Goal: Task Accomplishment & Management: Use online tool/utility

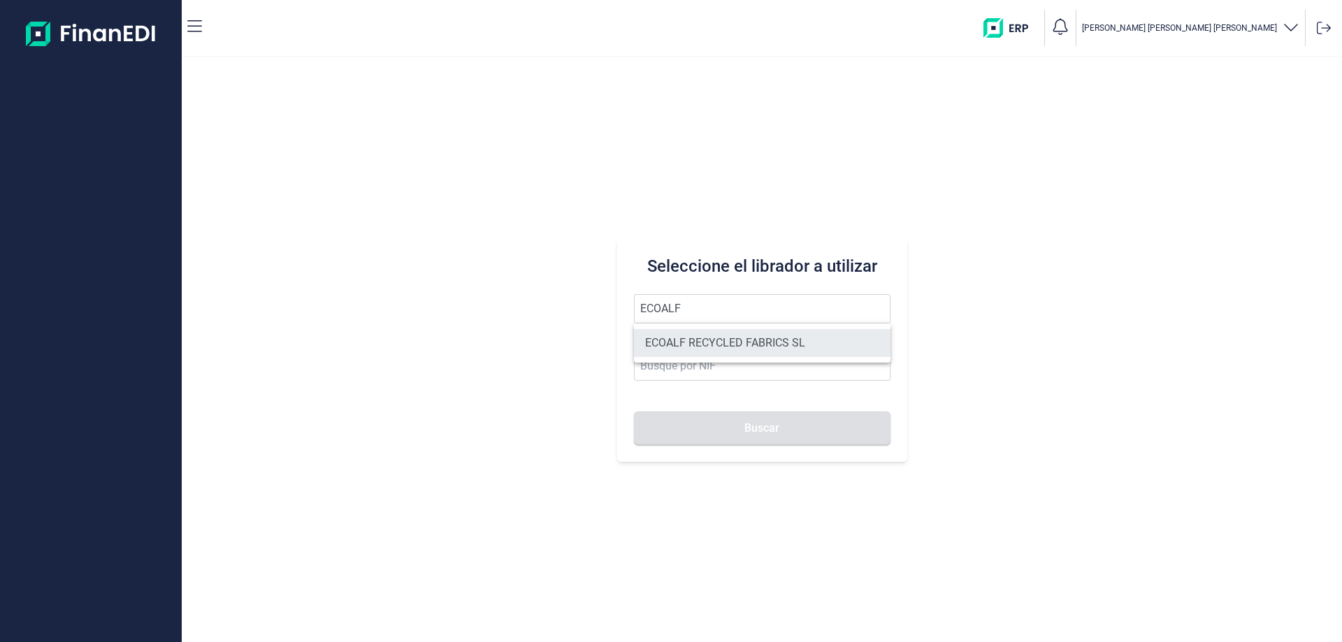
click at [682, 343] on li "ECOALF RECYCLED FABRICS SL" at bounding box center [762, 343] width 257 height 28
type input "ECOALF RECYCLED FABRICS SL"
type input "B85910610"
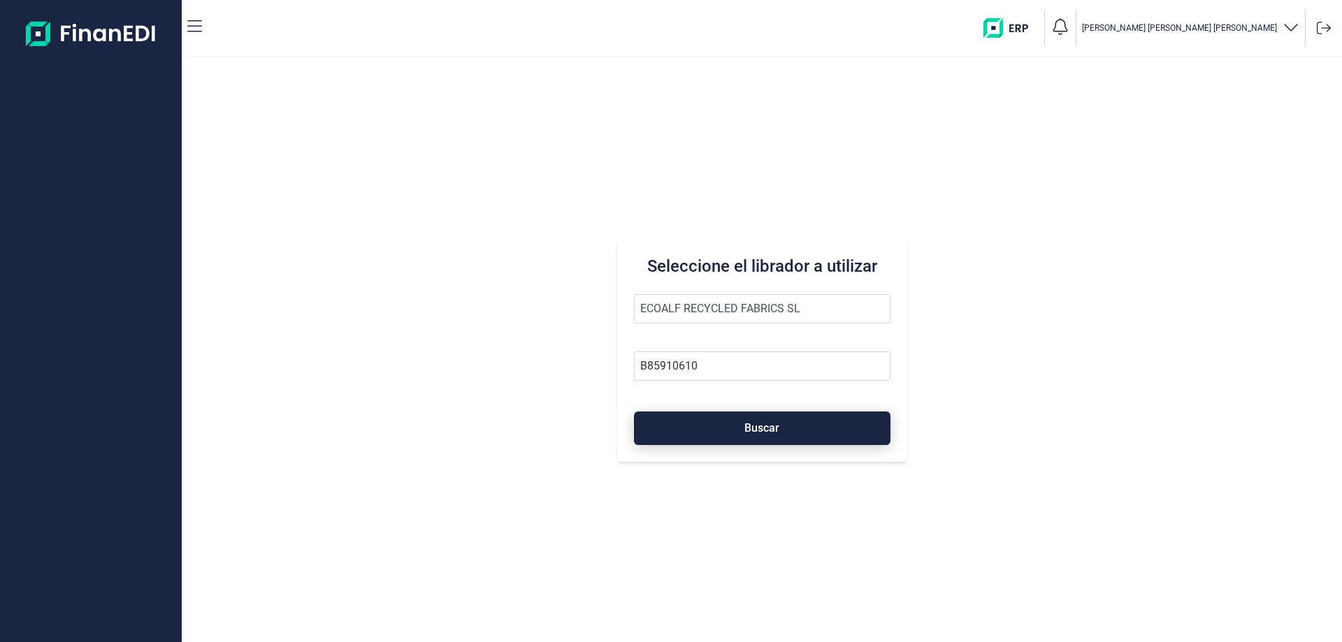
click at [736, 422] on button "Buscar" at bounding box center [762, 429] width 257 height 34
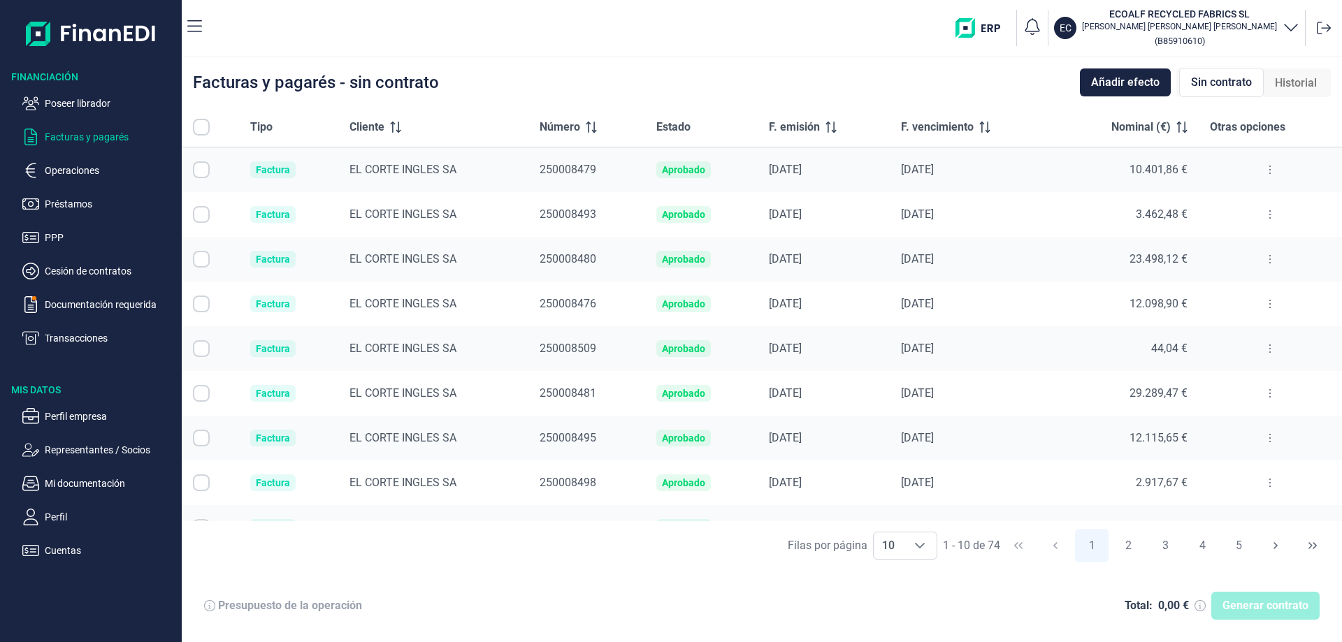
checkbox input "true"
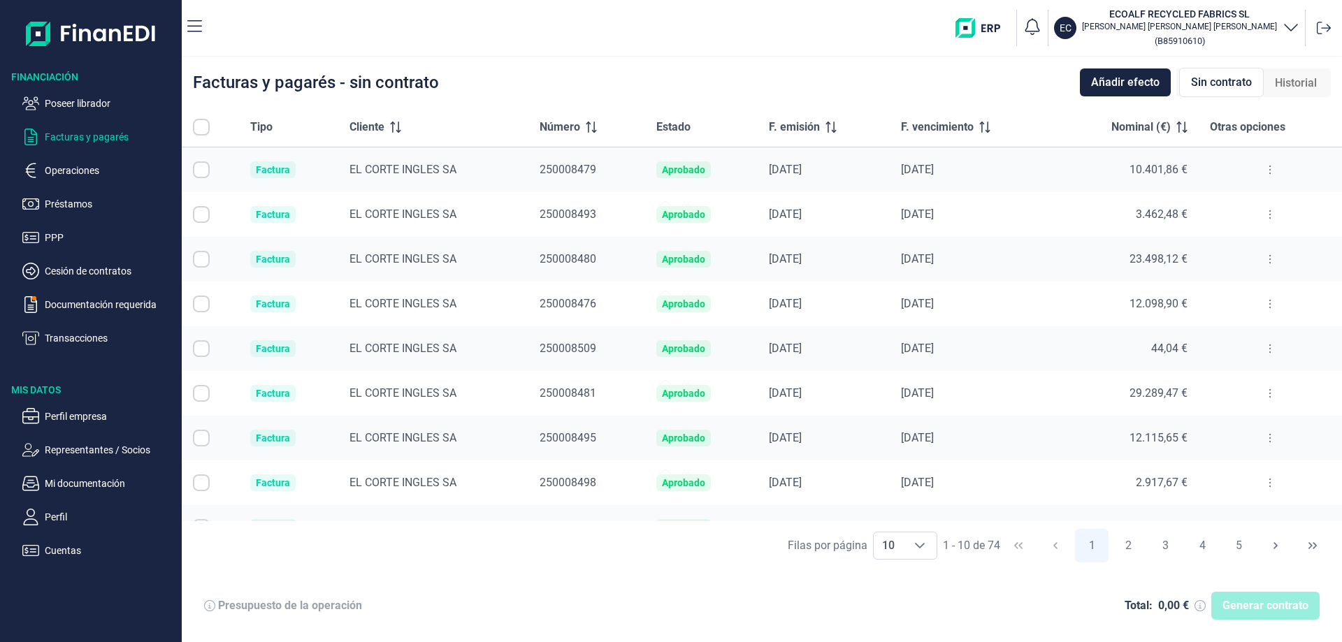
checkbox input "true"
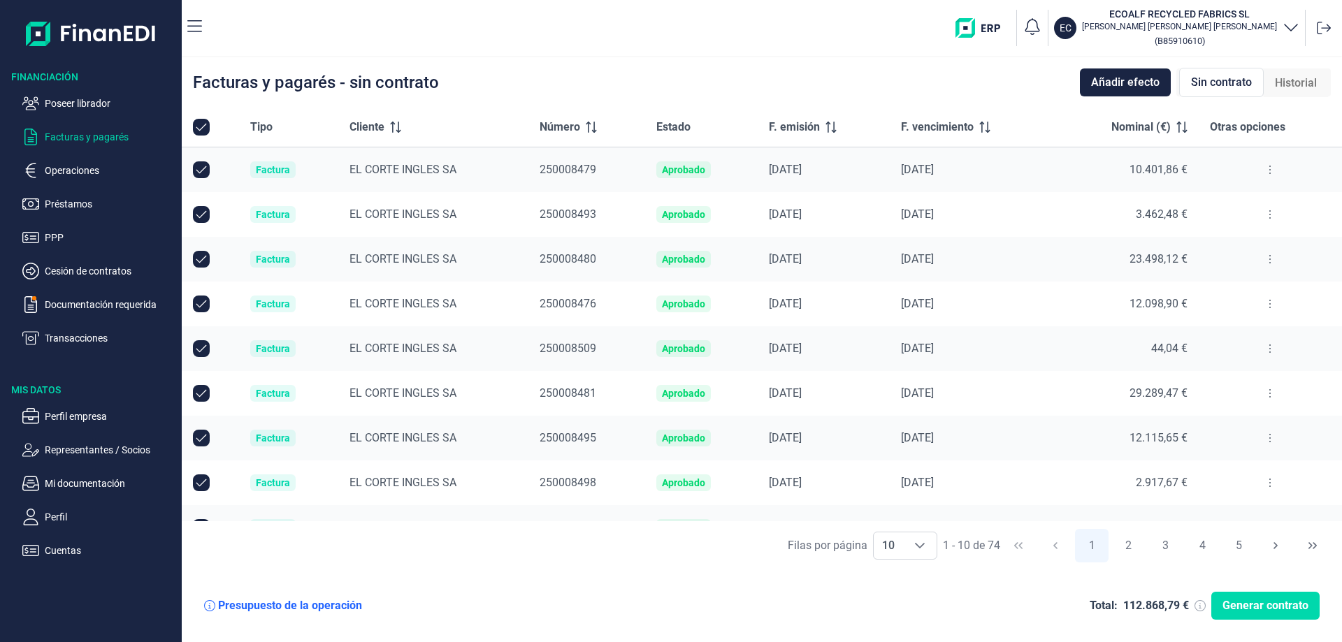
checkbox input "true"
click at [923, 545] on icon "Choose" at bounding box center [919, 545] width 11 height 11
click at [899, 516] on span "100" at bounding box center [890, 514] width 19 height 13
type input "100"
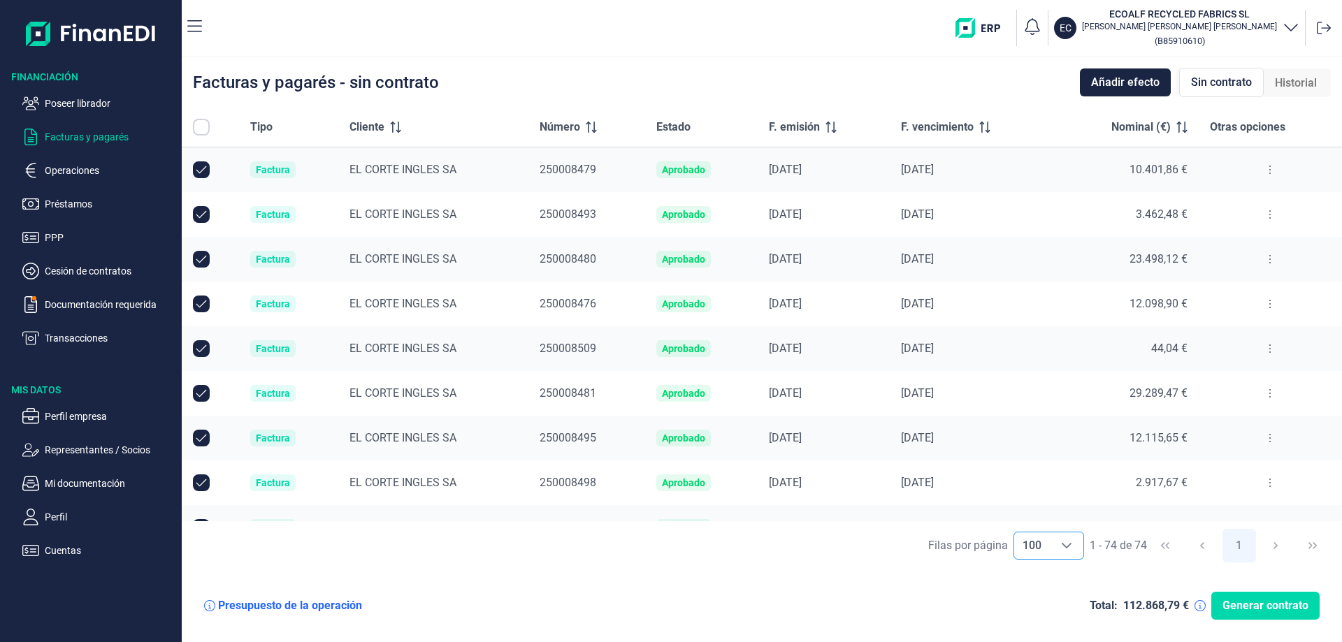
click at [833, 125] on icon at bounding box center [833, 127] width 1 height 11
click at [204, 126] on input "All items unselected" at bounding box center [201, 127] width 17 height 17
checkbox input "false"
checkbox input "true"
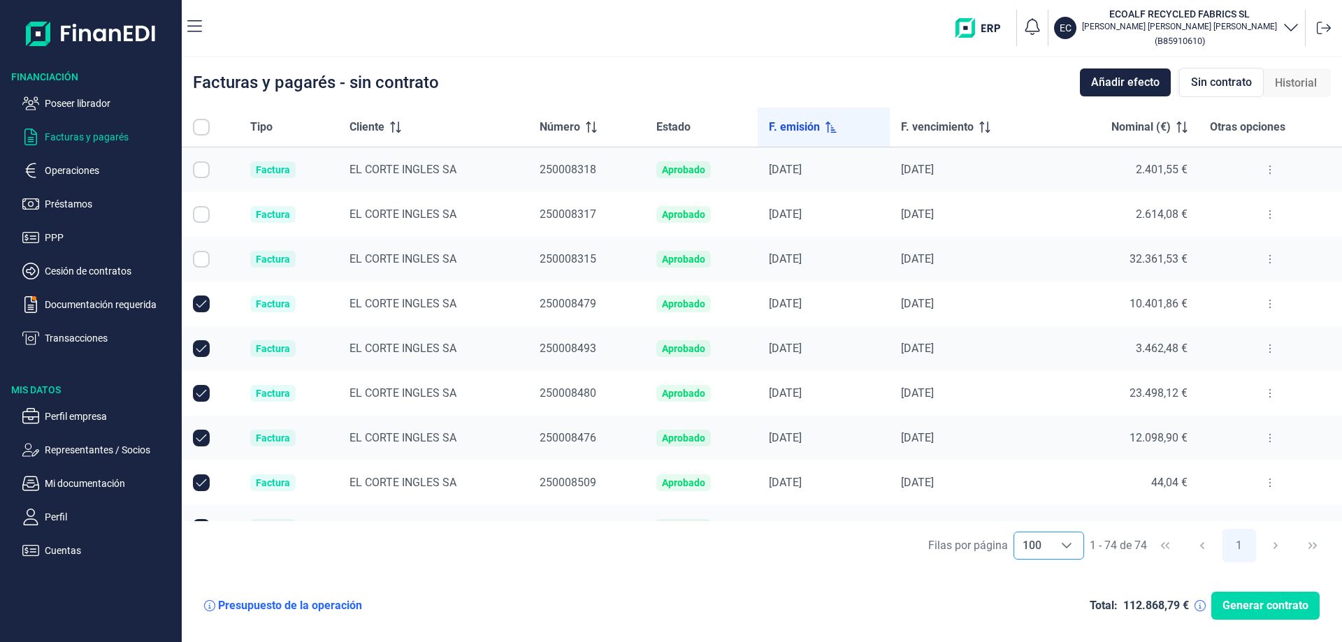
checkbox input "true"
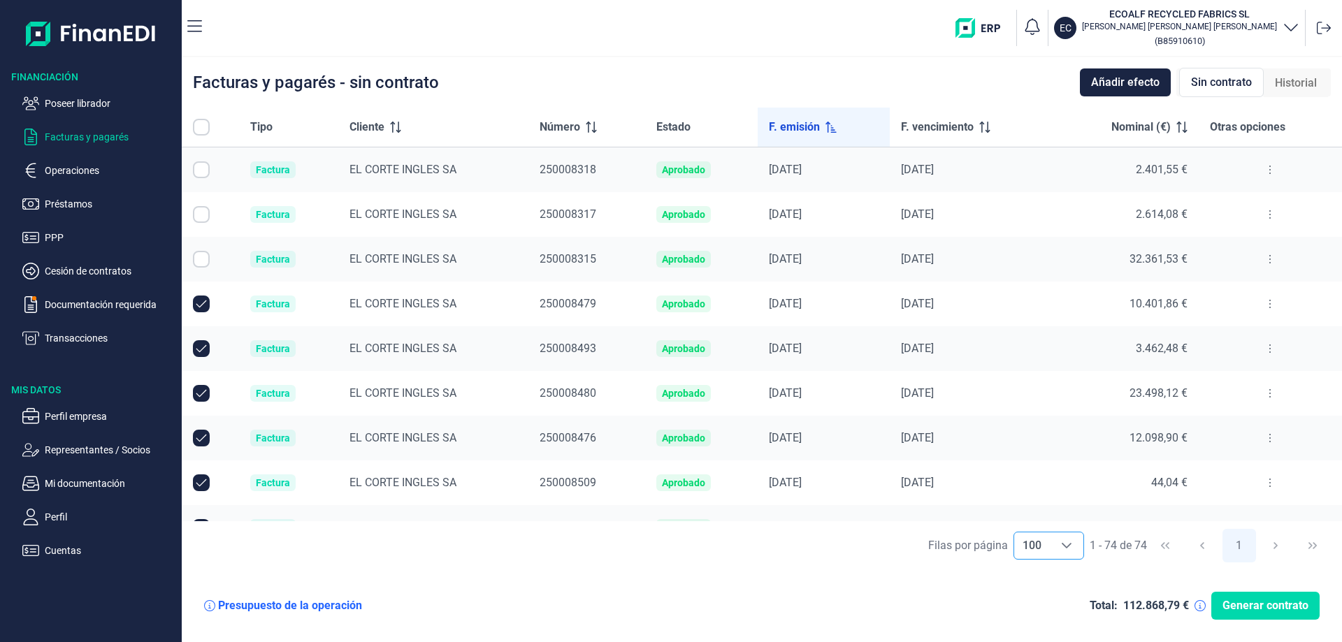
checkbox input "true"
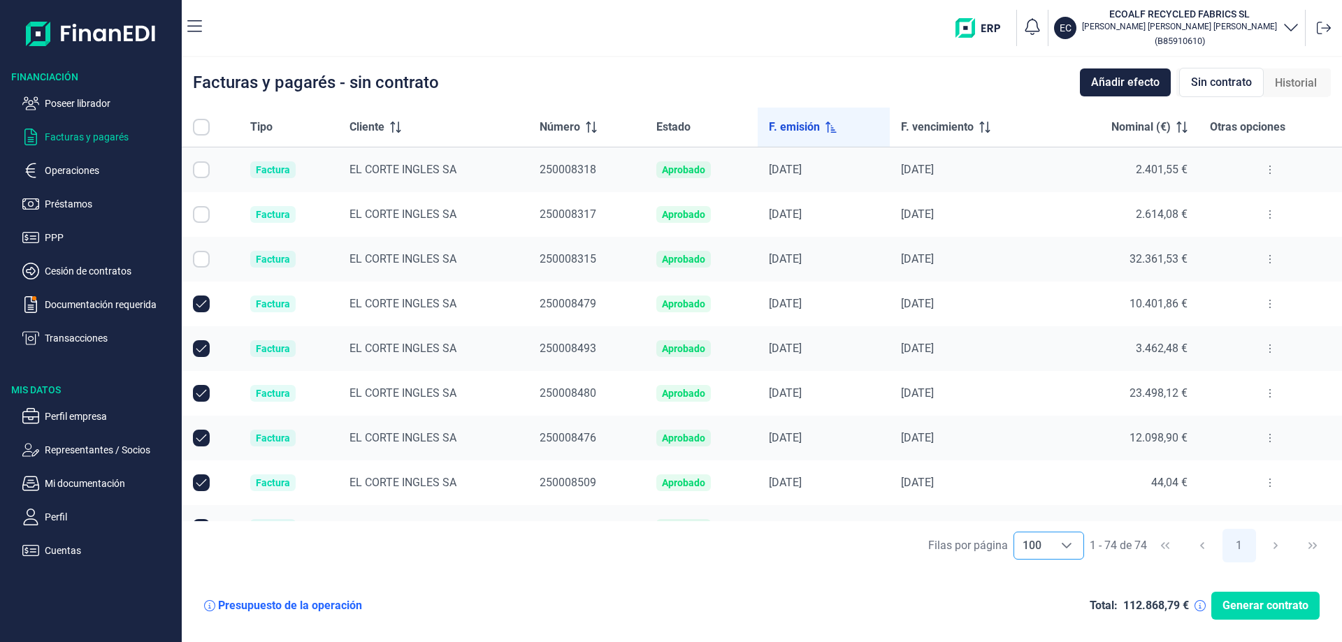
checkbox input "true"
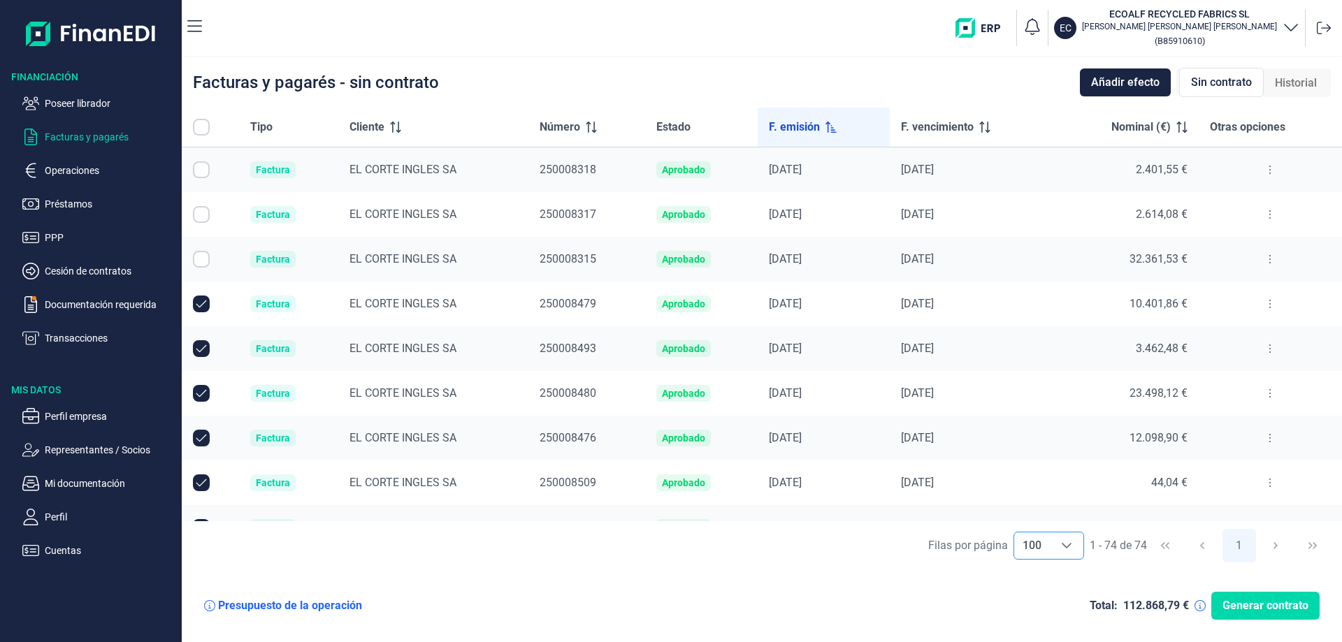
checkbox input "true"
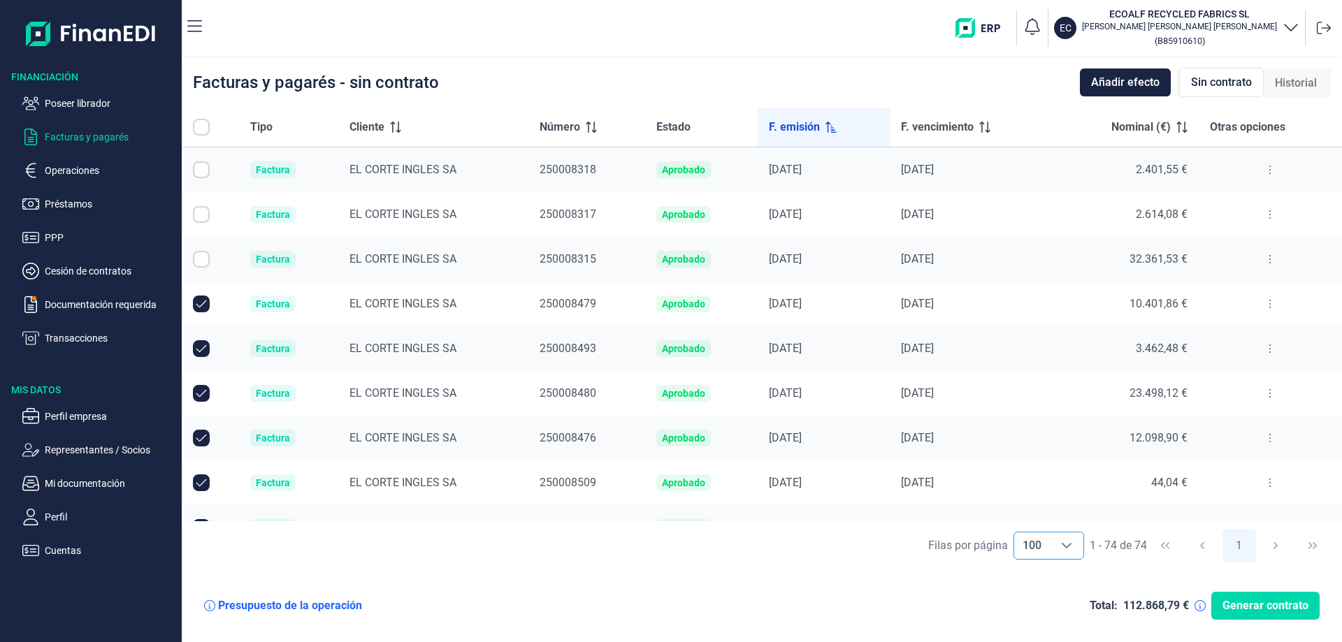
checkbox input "true"
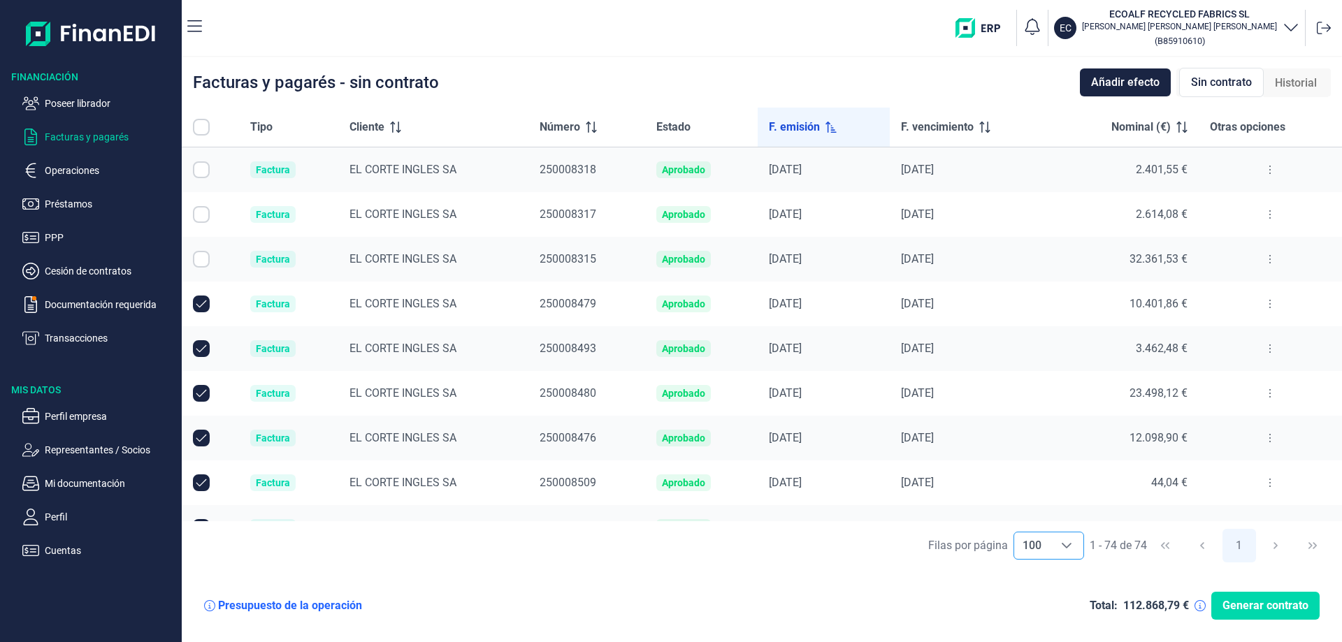
checkbox input "true"
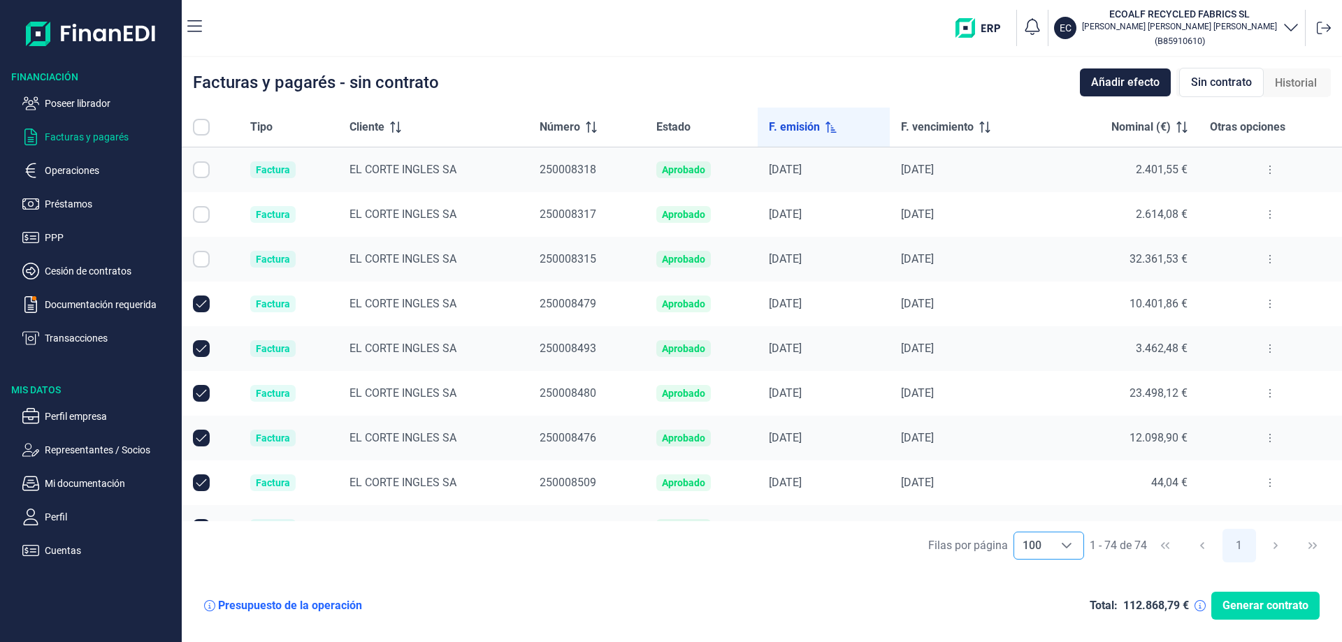
checkbox input "true"
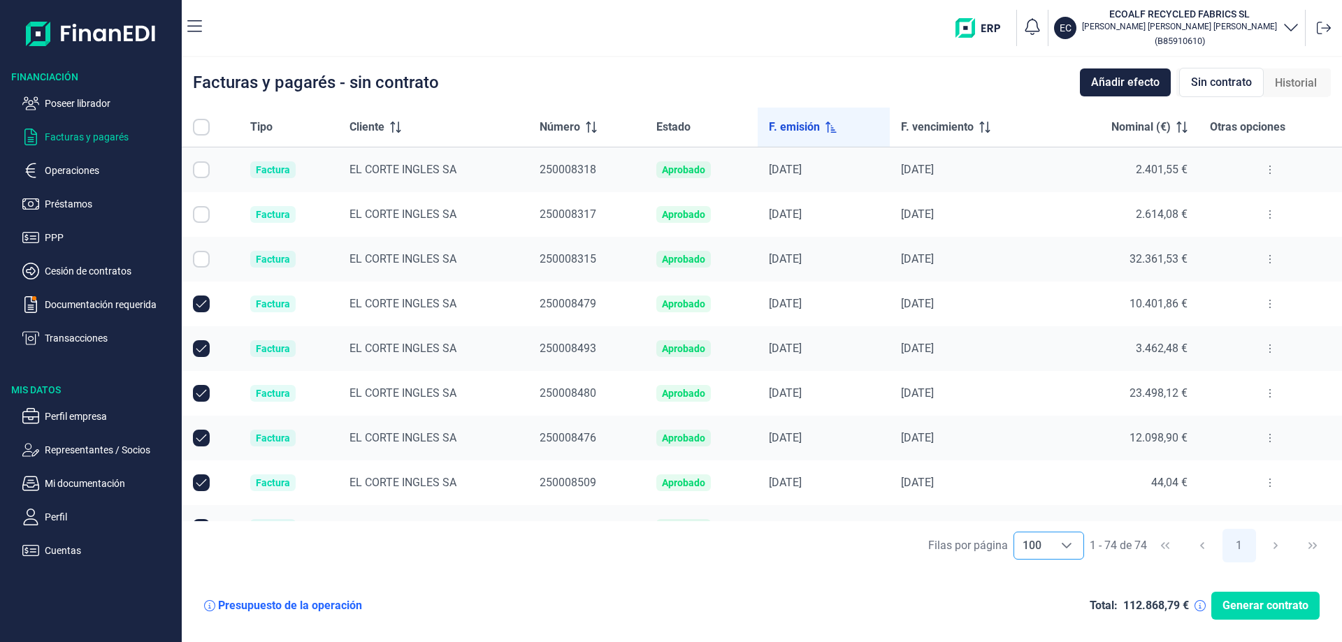
checkbox input "true"
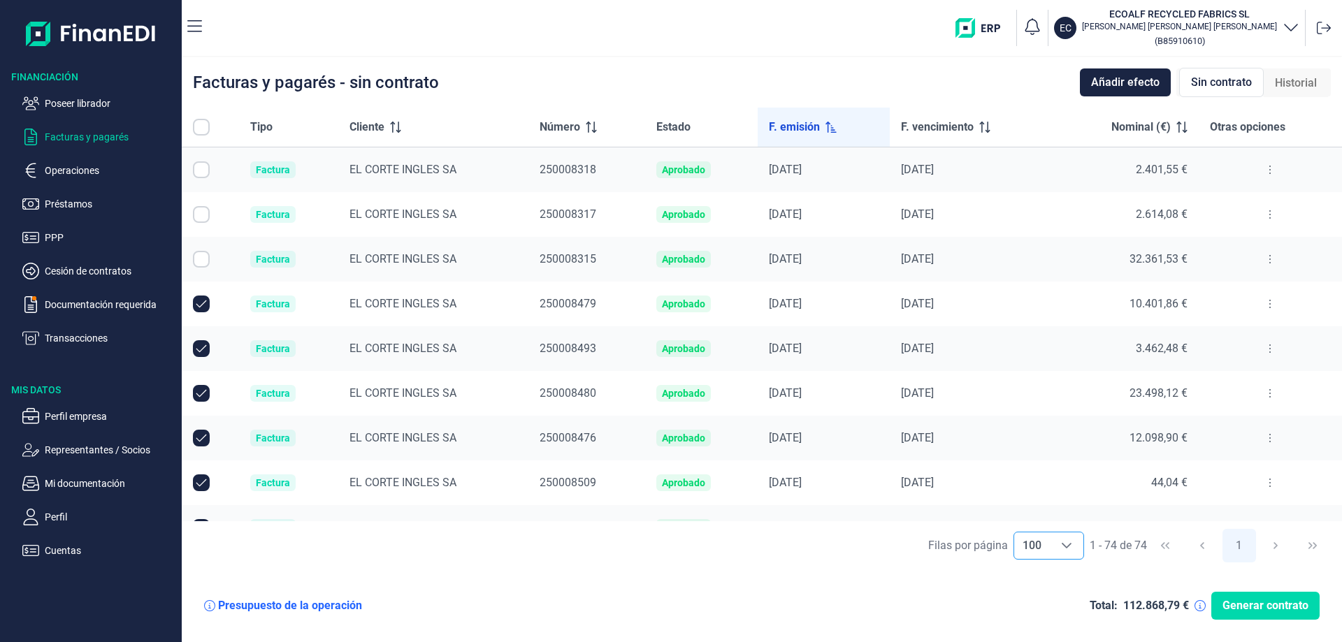
checkbox input "true"
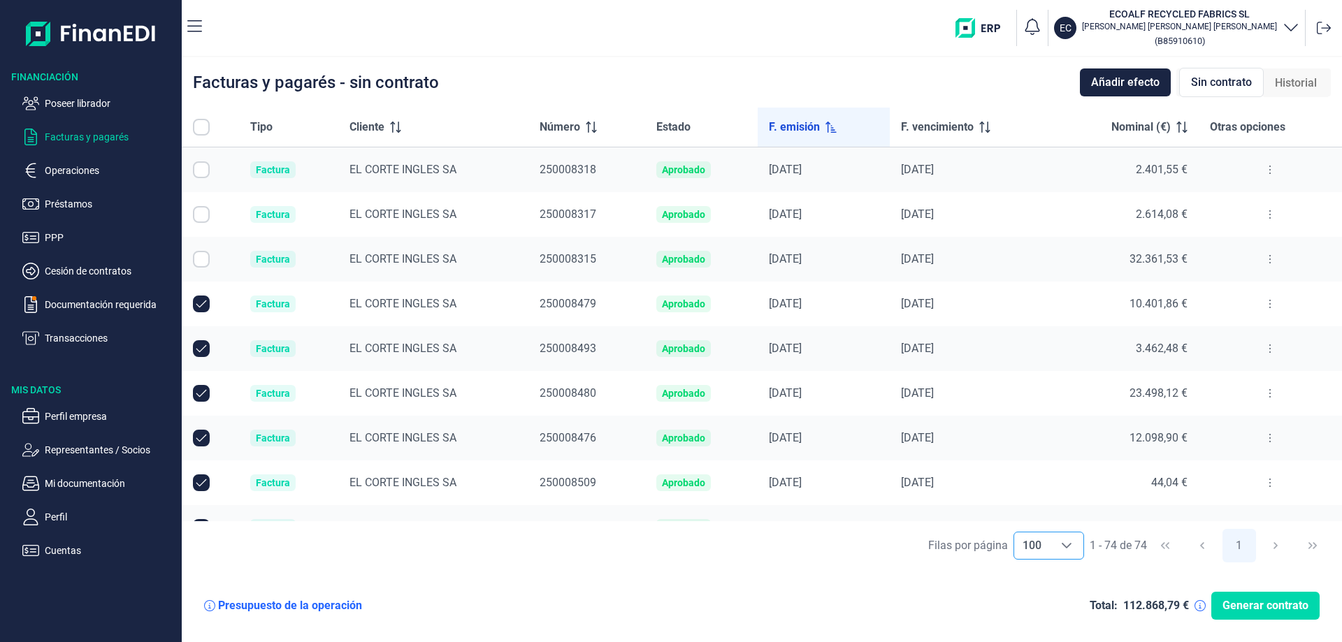
checkbox input "true"
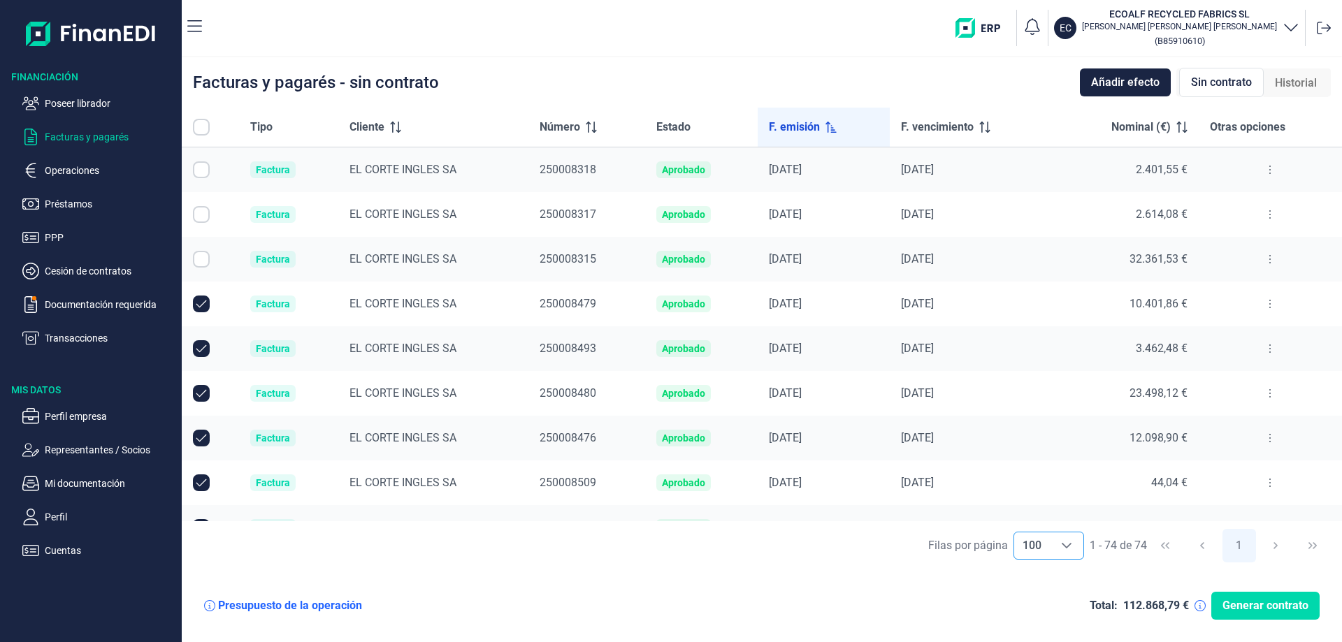
checkbox input "true"
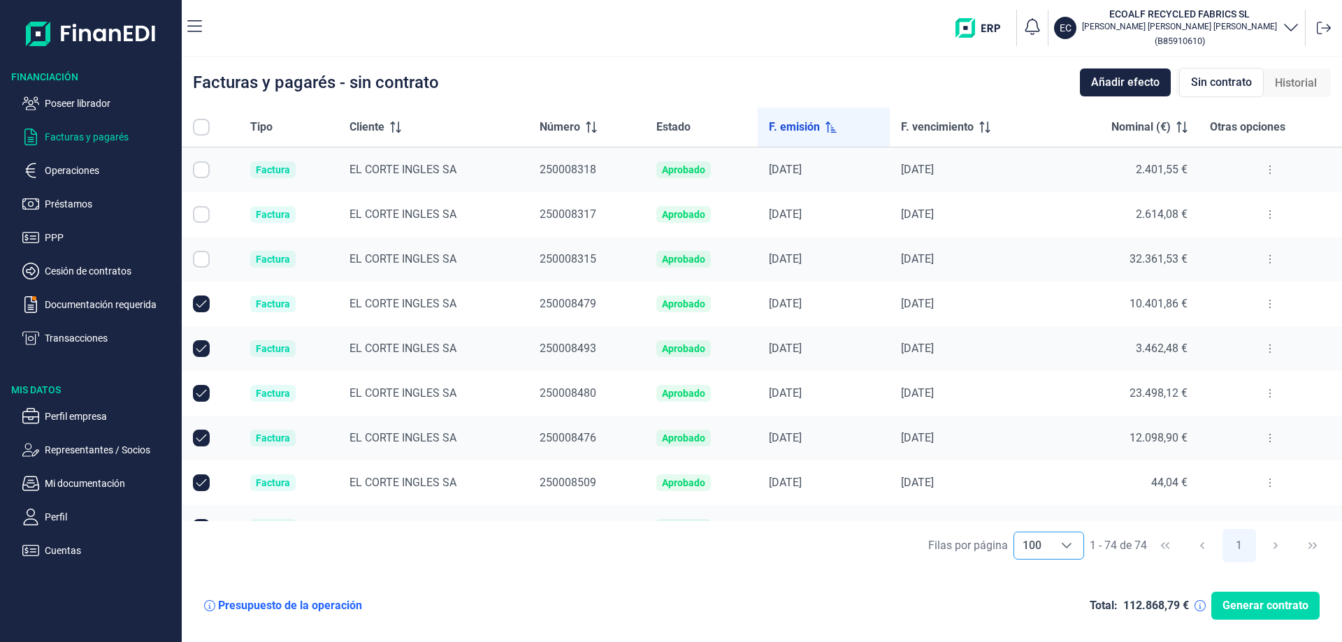
checkbox input "true"
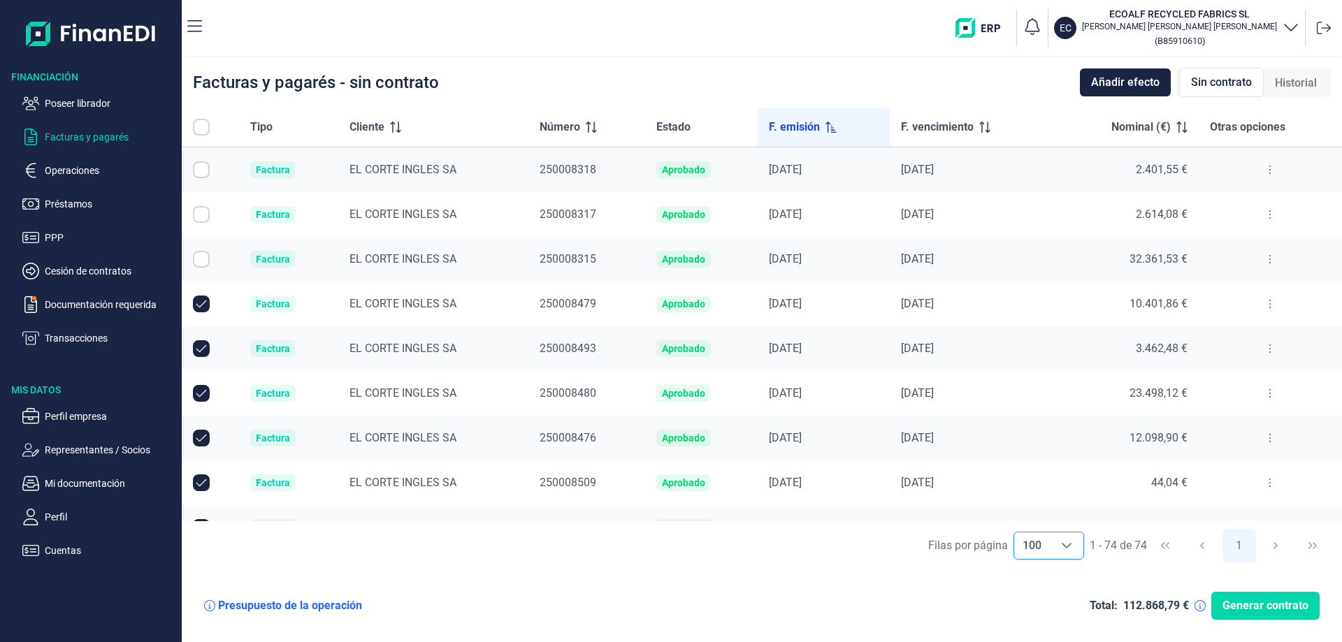
checkbox input "true"
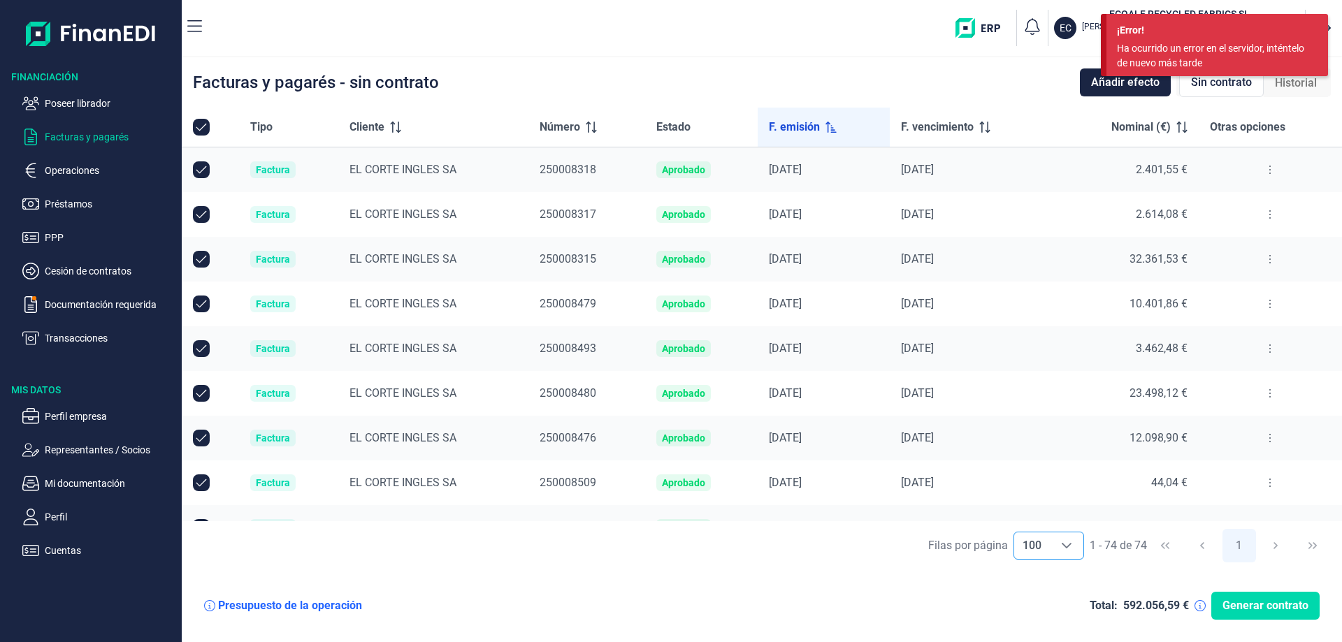
click at [540, 580] on div "Presupuesto de la operación Total: 592.056,59 € Generar contrato" at bounding box center [762, 606] width 1160 height 73
click at [1175, 43] on div "Ha ocurrido un error en el servidor, inténtelo de nuevo más tarde" at bounding box center [1212, 55] width 190 height 29
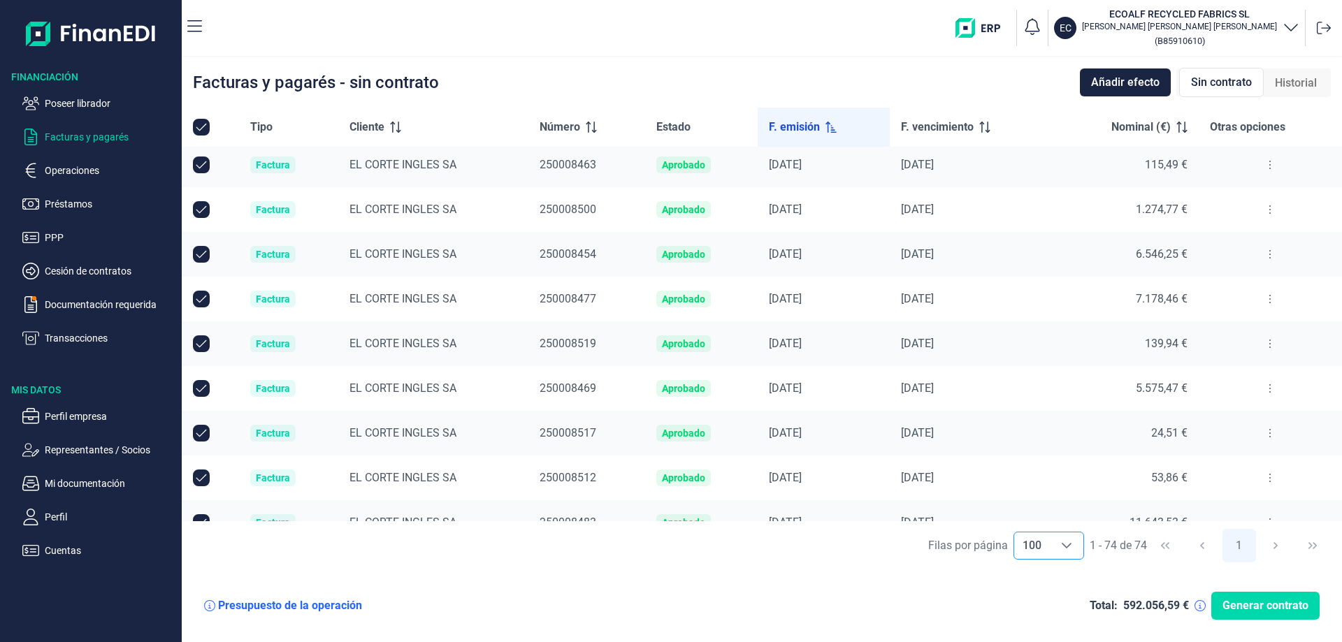
scroll to position [2937, 0]
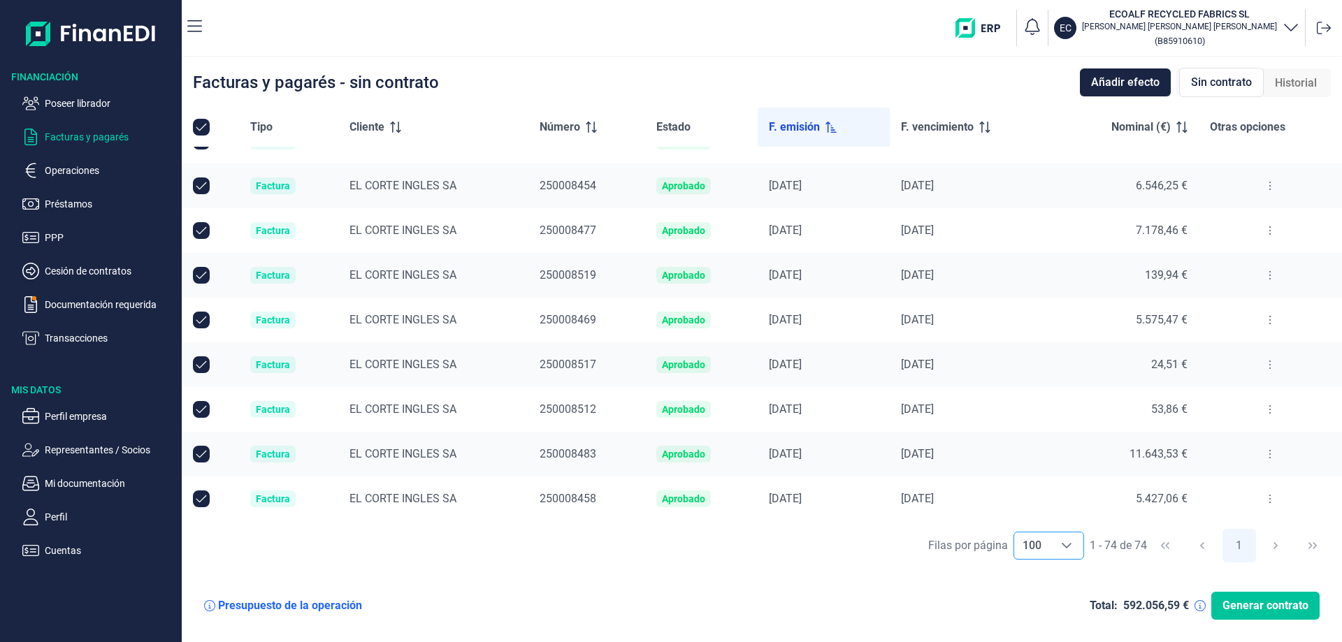
click at [1253, 603] on span "Generar contrato" at bounding box center [1266, 606] width 86 height 17
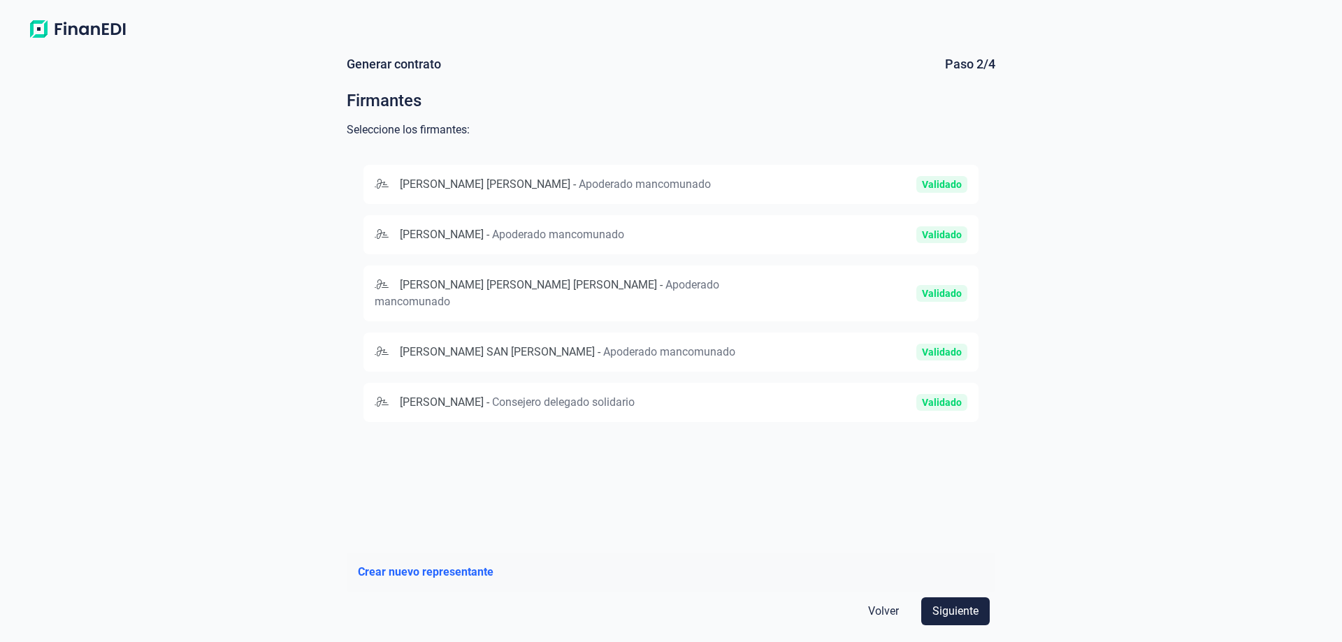
click at [438, 345] on span "[PERSON_NAME] SAN [PERSON_NAME]" at bounding box center [497, 351] width 195 height 13
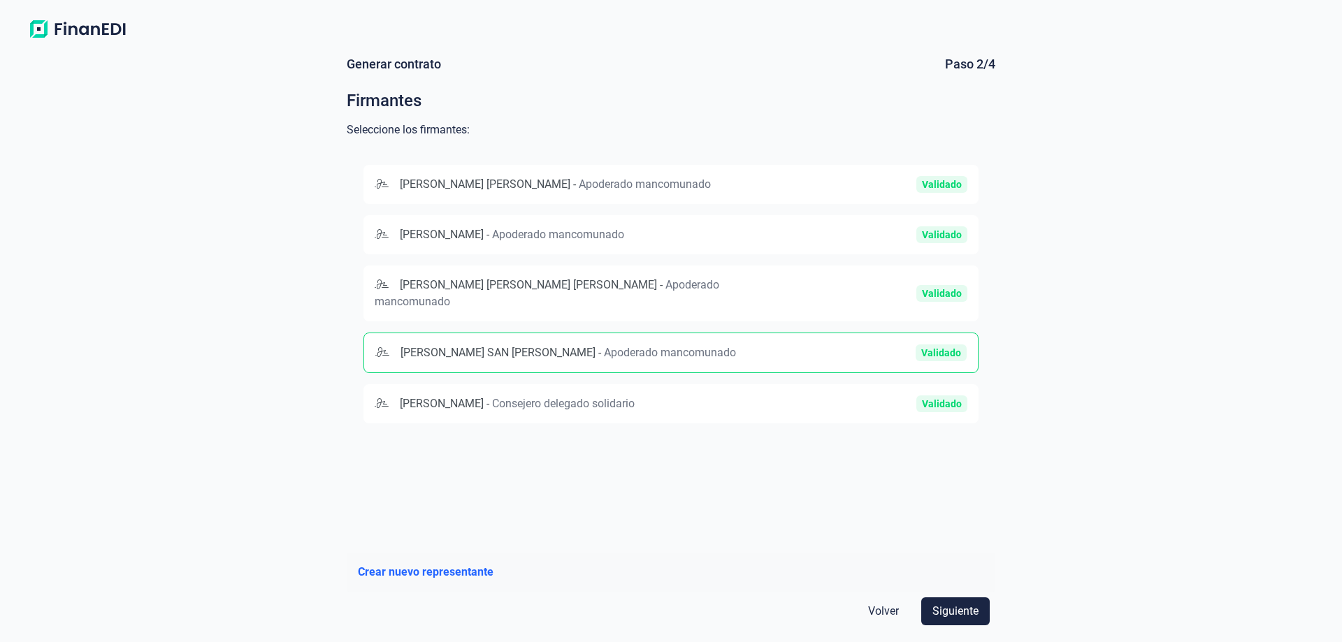
click at [443, 238] on span "[PERSON_NAME]" at bounding box center [442, 234] width 84 height 13
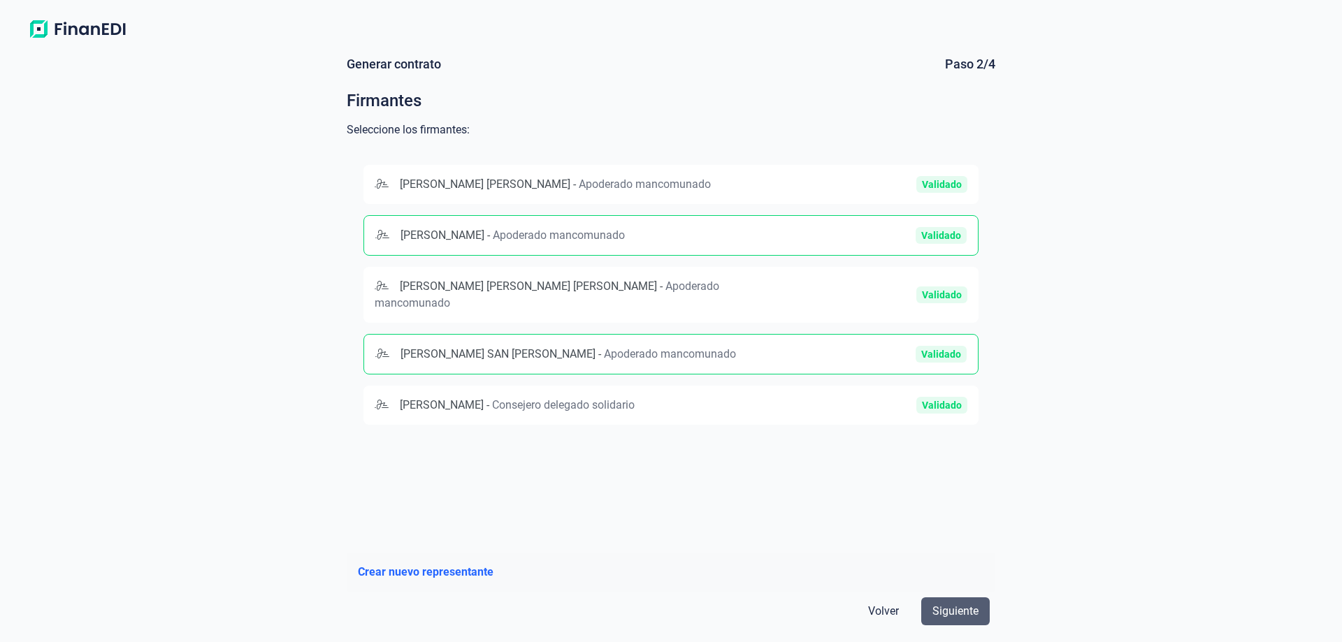
click at [953, 613] on span "Siguiente" at bounding box center [956, 611] width 46 height 17
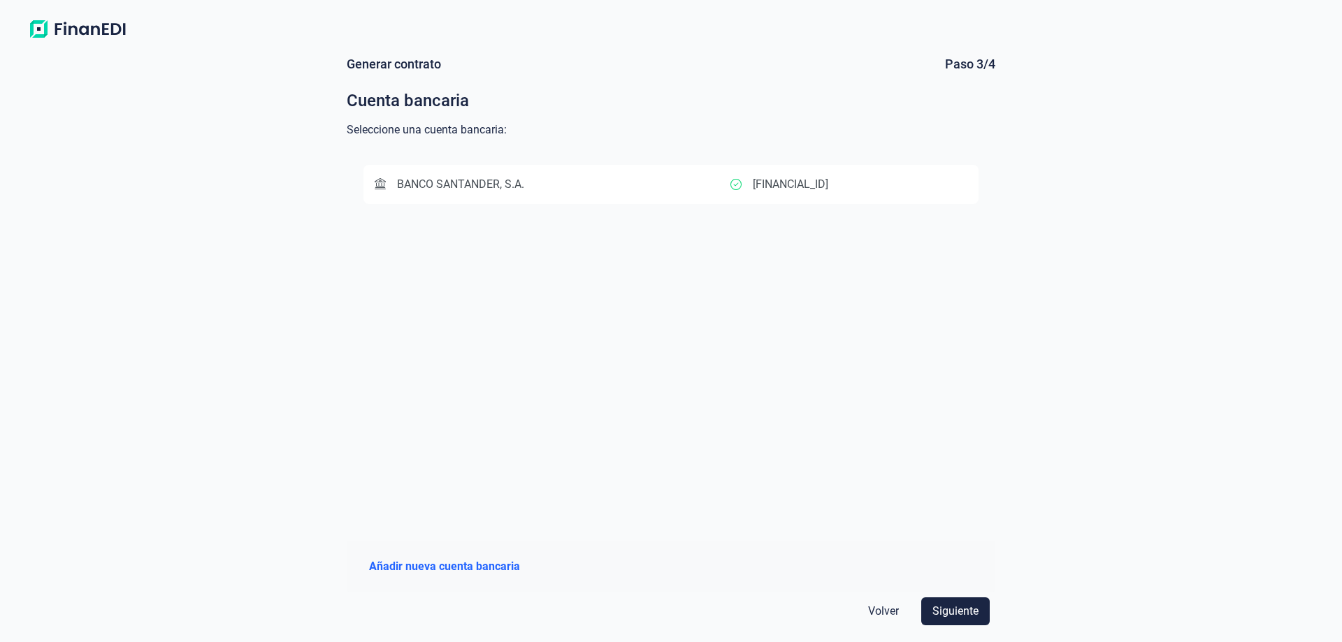
click at [645, 187] on div "BANCO SANTANDER, S.A." at bounding box center [553, 184] width 356 height 17
click at [976, 613] on span "Siguiente" at bounding box center [956, 611] width 46 height 17
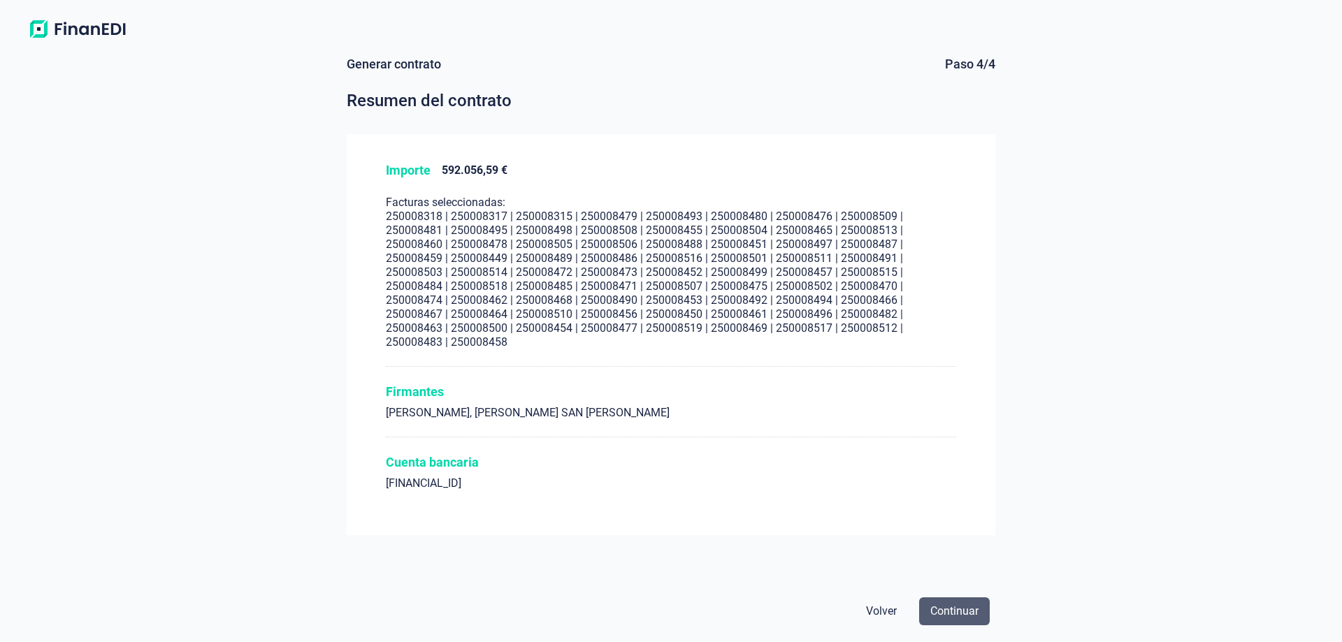
click at [965, 617] on span "Continuar" at bounding box center [954, 611] width 48 height 17
